Goal: Task Accomplishment & Management: Complete application form

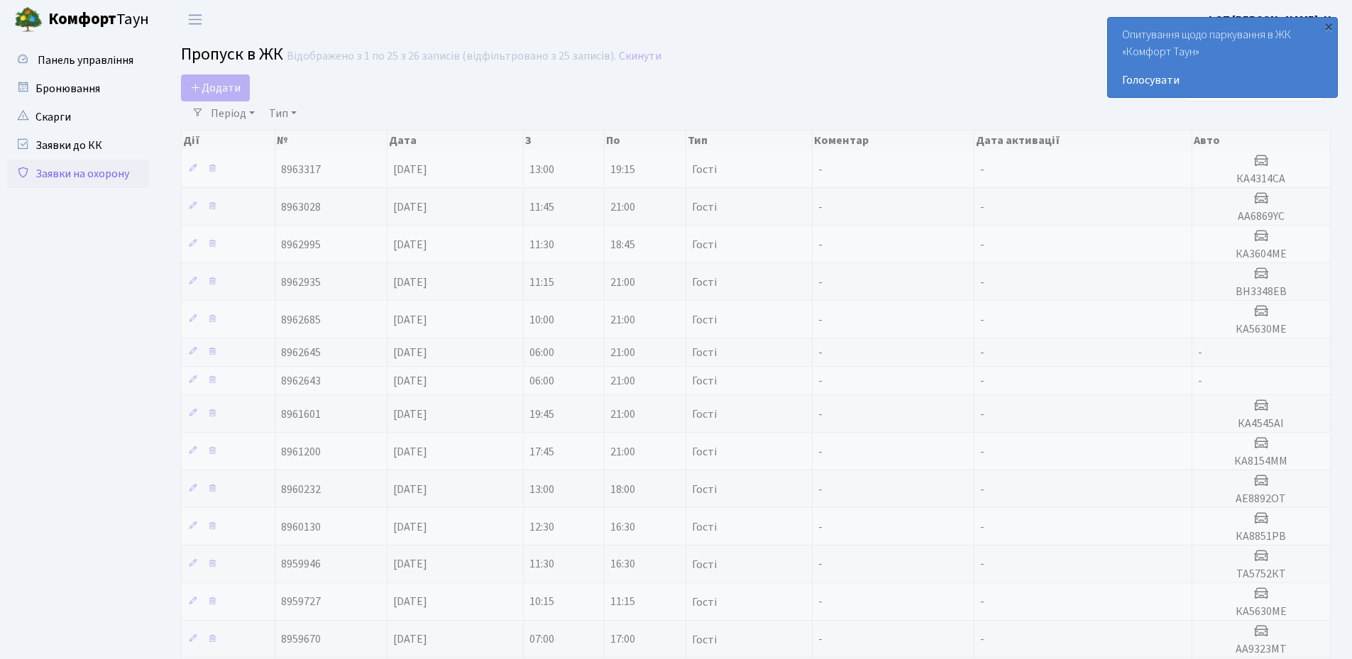
select select "25"
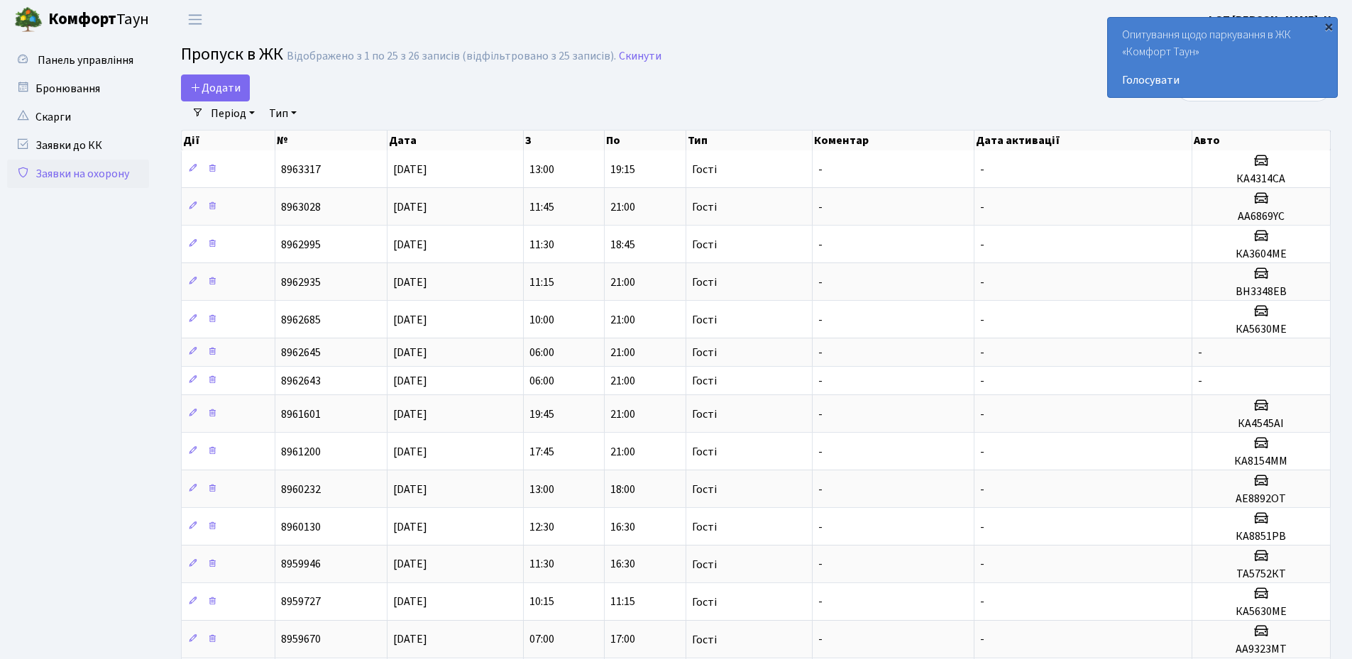
click at [1327, 23] on div "×" at bounding box center [1328, 26] width 14 height 14
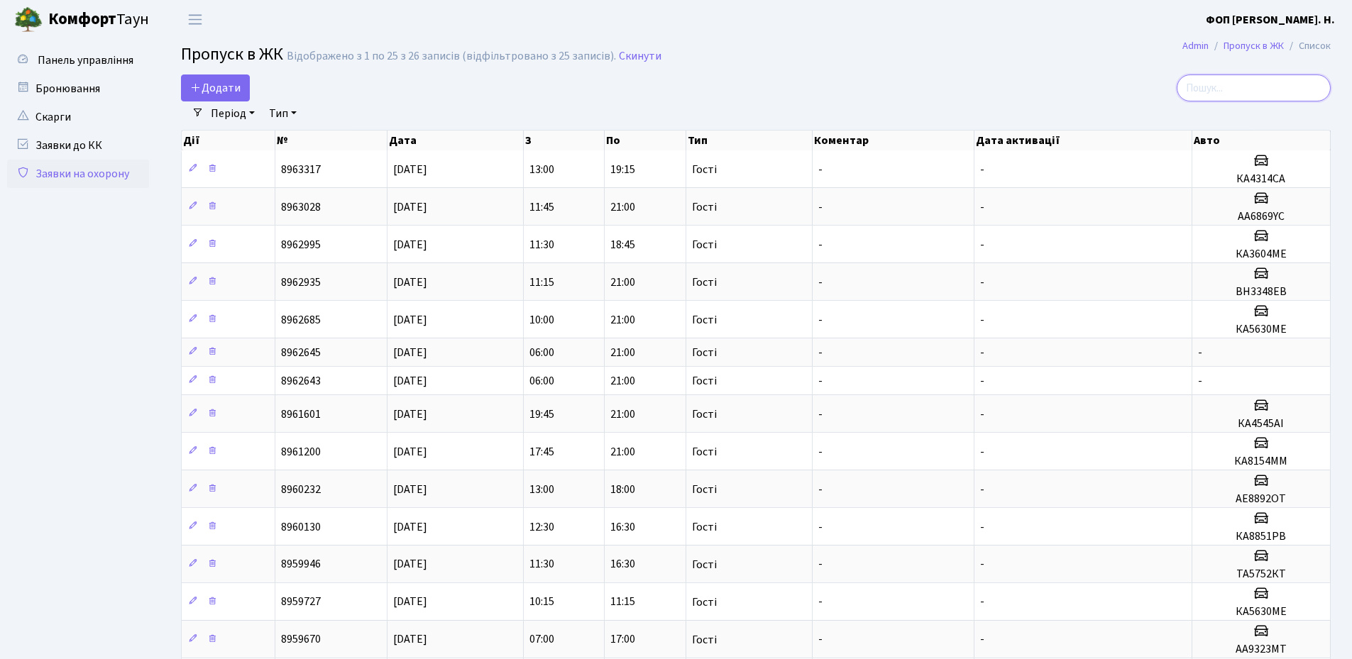
click at [1264, 83] on input "search" at bounding box center [1254, 88] width 154 height 27
click at [204, 89] on span "Додати" at bounding box center [215, 88] width 50 height 16
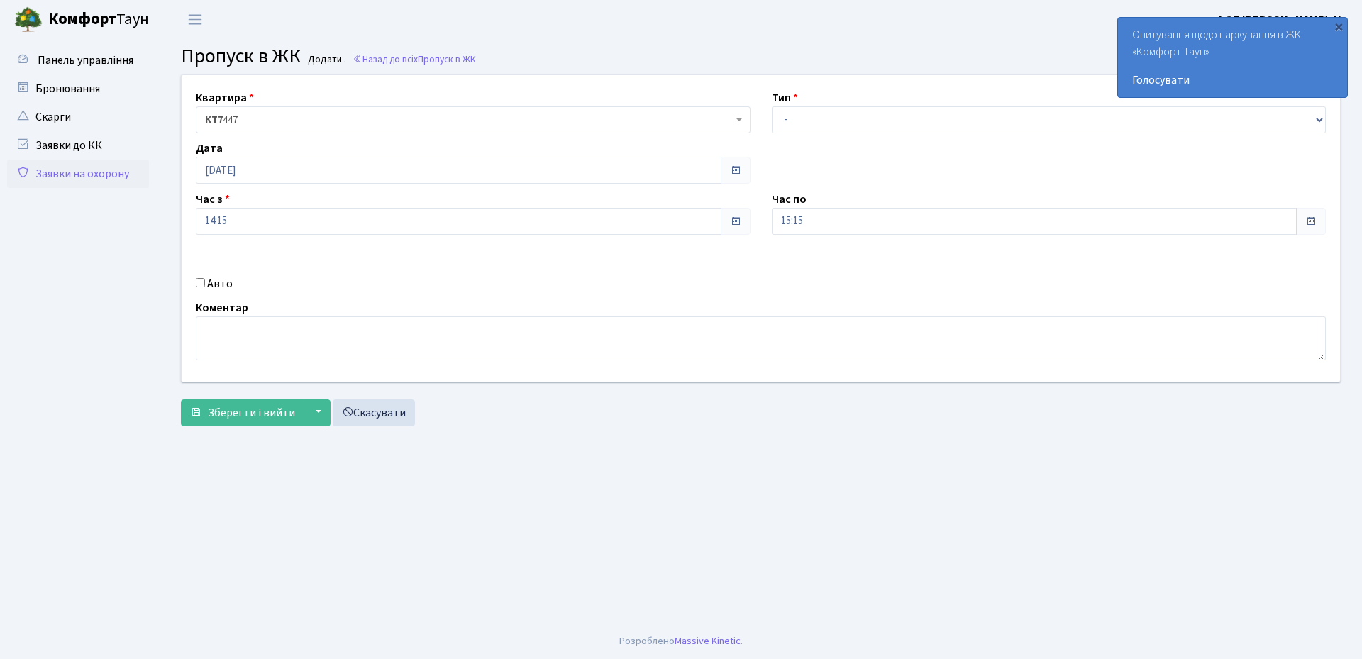
drag, startPoint x: 216, startPoint y: 281, endPoint x: 643, endPoint y: 329, distance: 429.8
click at [216, 281] on label "Авто" at bounding box center [220, 283] width 26 height 17
click at [199, 281] on input "Авто" at bounding box center [200, 282] width 9 height 9
checkbox input "true"
click at [835, 277] on input "text" at bounding box center [1049, 271] width 555 height 27
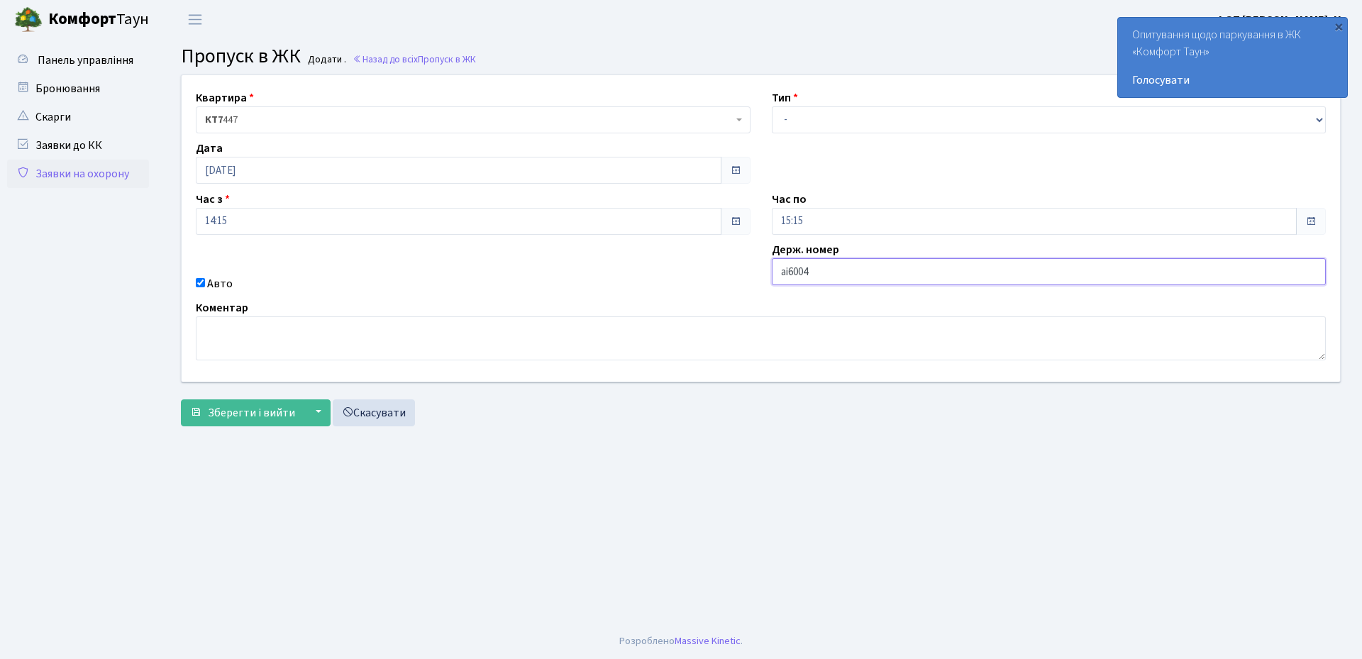
type input "АІ6004ТА"
click at [817, 110] on select "- Доставка Таксі Гості Сервіс" at bounding box center [1049, 119] width 555 height 27
select select "3"
click at [772, 106] on select "- Доставка Таксі Гості Сервіс" at bounding box center [1049, 119] width 555 height 27
click at [817, 217] on input "15:15" at bounding box center [1035, 221] width 526 height 27
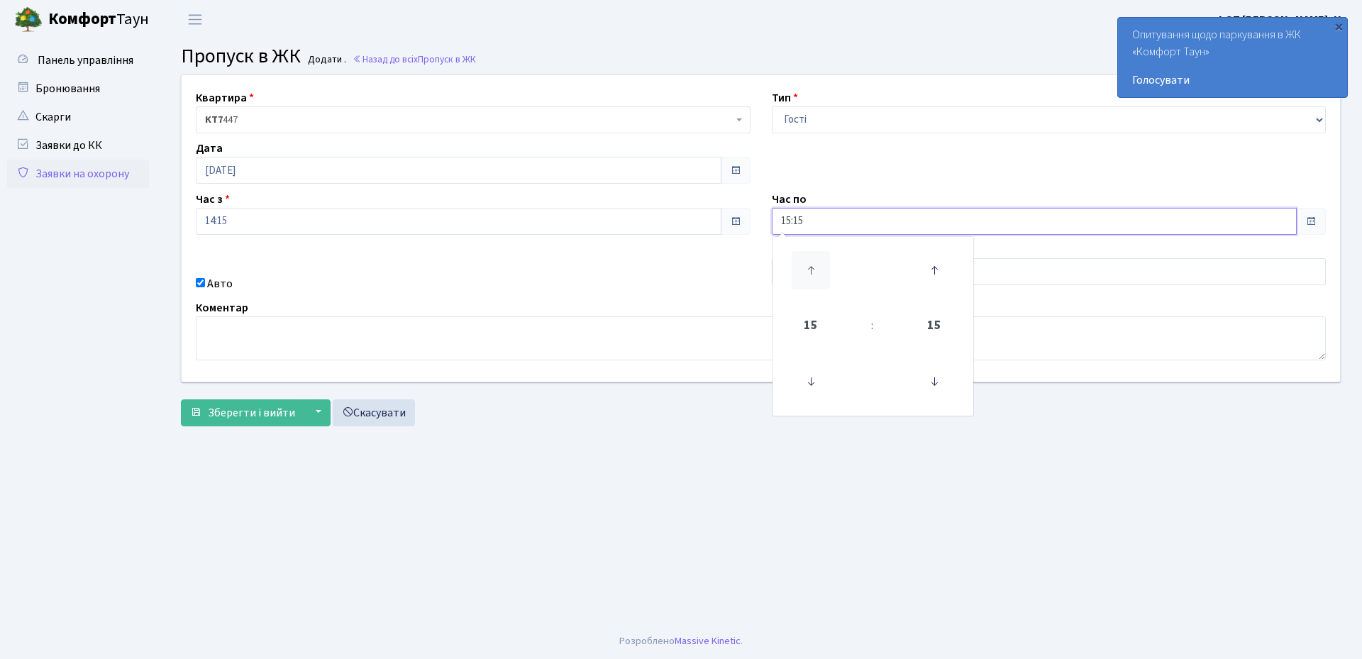
click at [807, 270] on icon at bounding box center [811, 270] width 38 height 38
click at [807, 271] on icon at bounding box center [811, 270] width 38 height 38
type input "19:15"
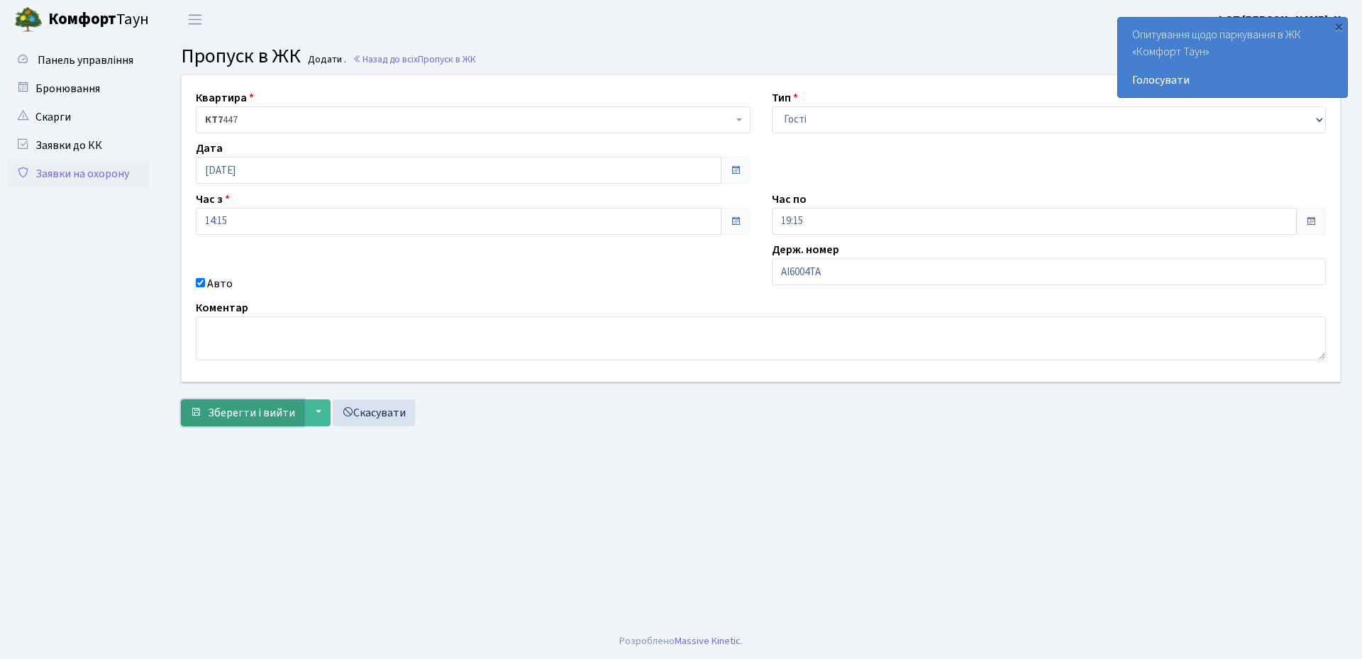
click at [232, 409] on span "Зберегти і вийти" at bounding box center [251, 413] width 87 height 16
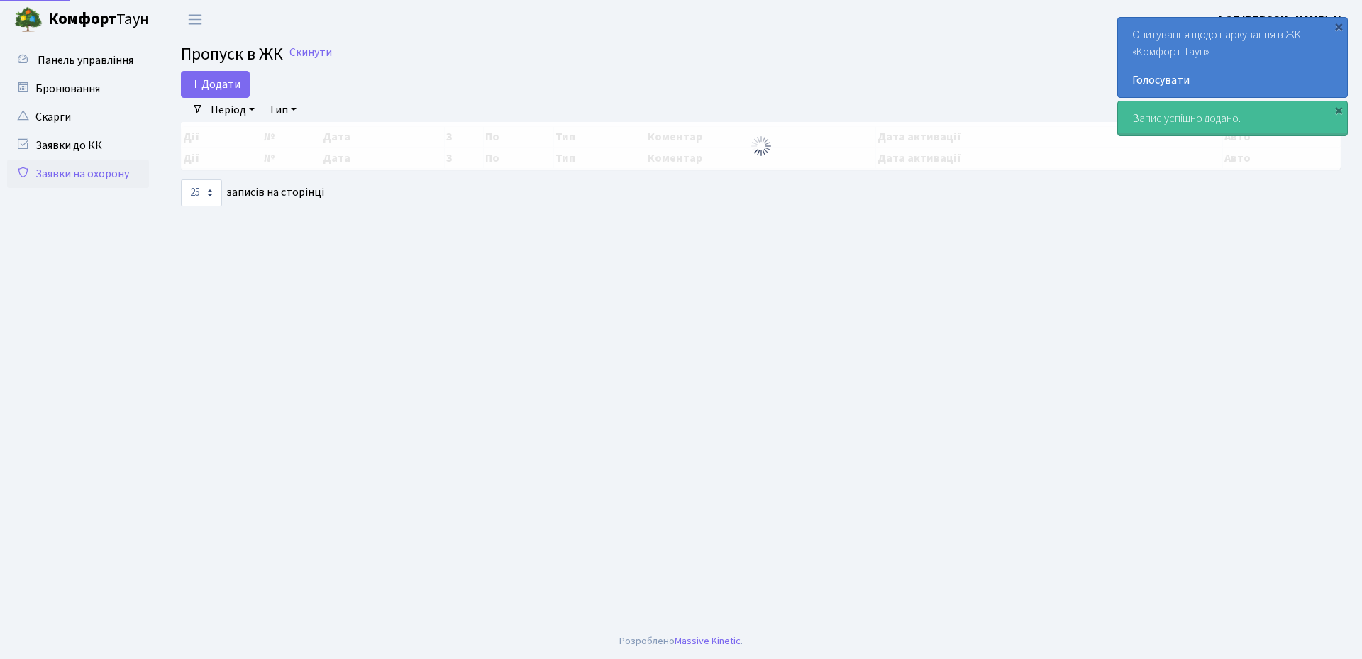
select select "25"
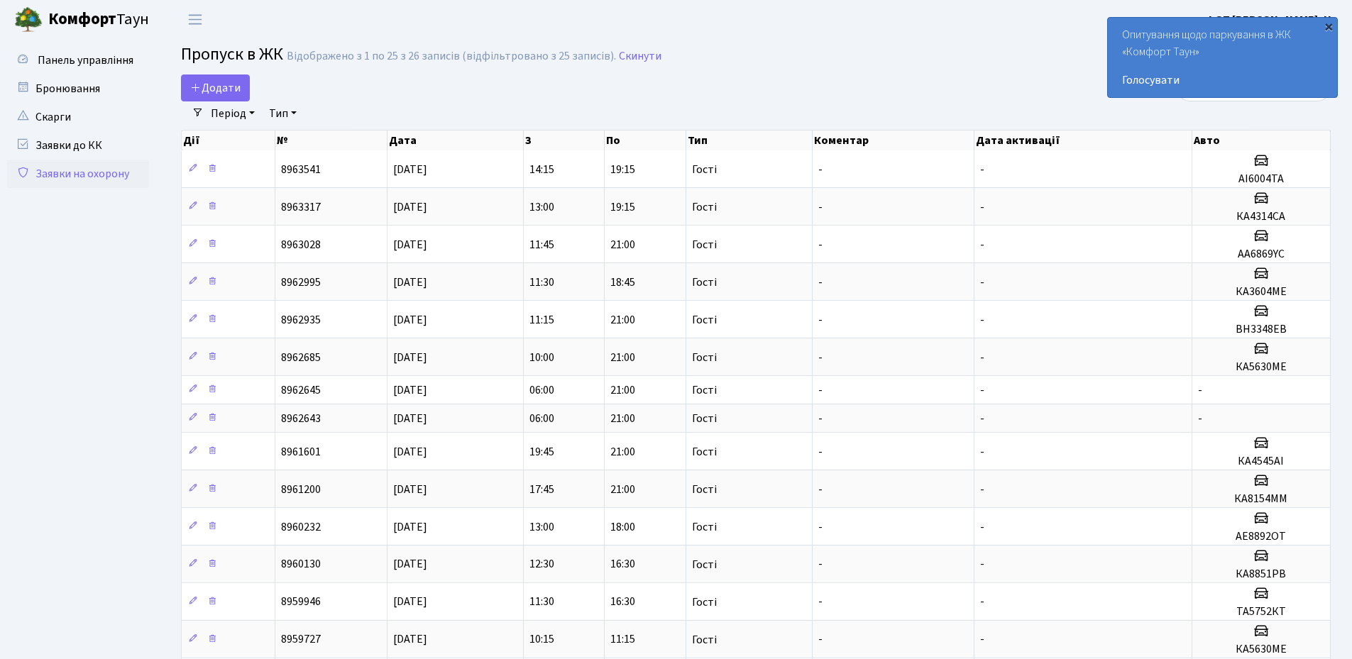
click at [1328, 29] on div "×" at bounding box center [1328, 26] width 14 height 14
